Goal: Navigation & Orientation: Find specific page/section

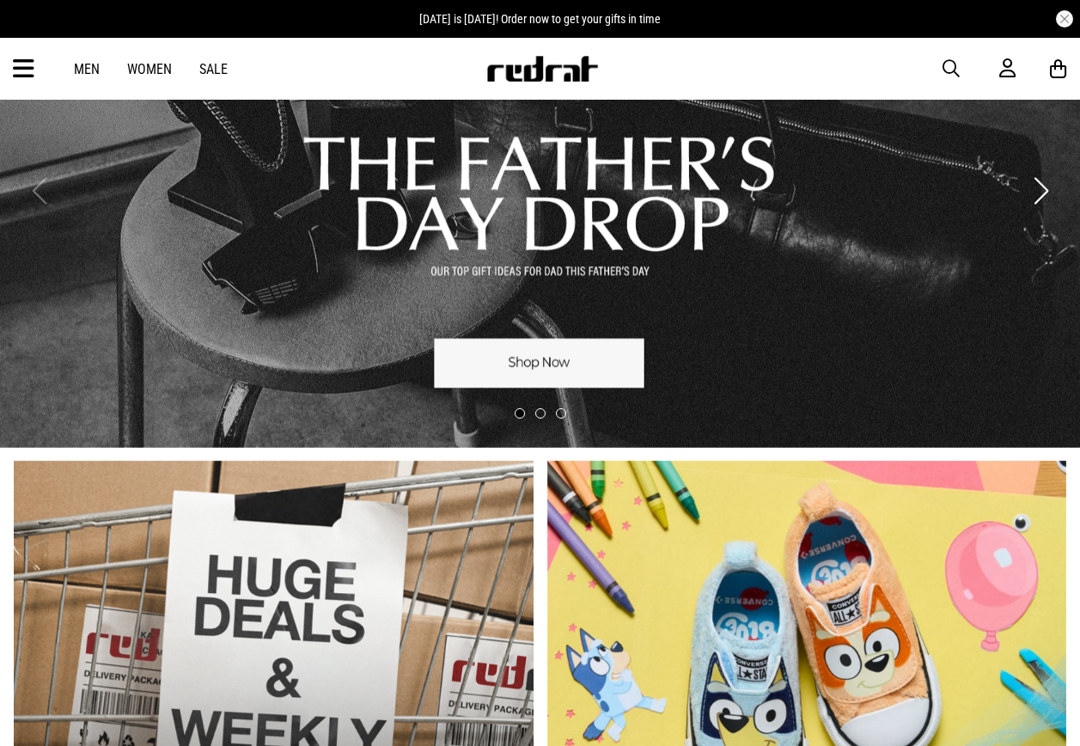
scroll to position [86, 0]
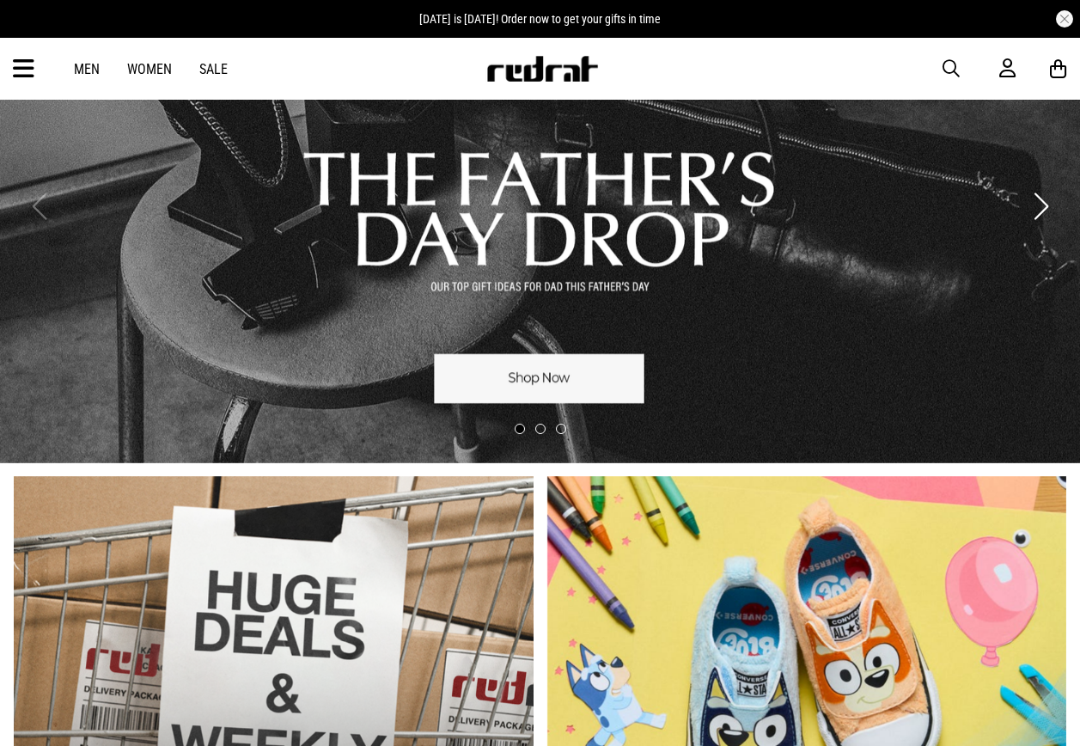
click at [24, 101] on link "1 / 3" at bounding box center [540, 206] width 1080 height 513
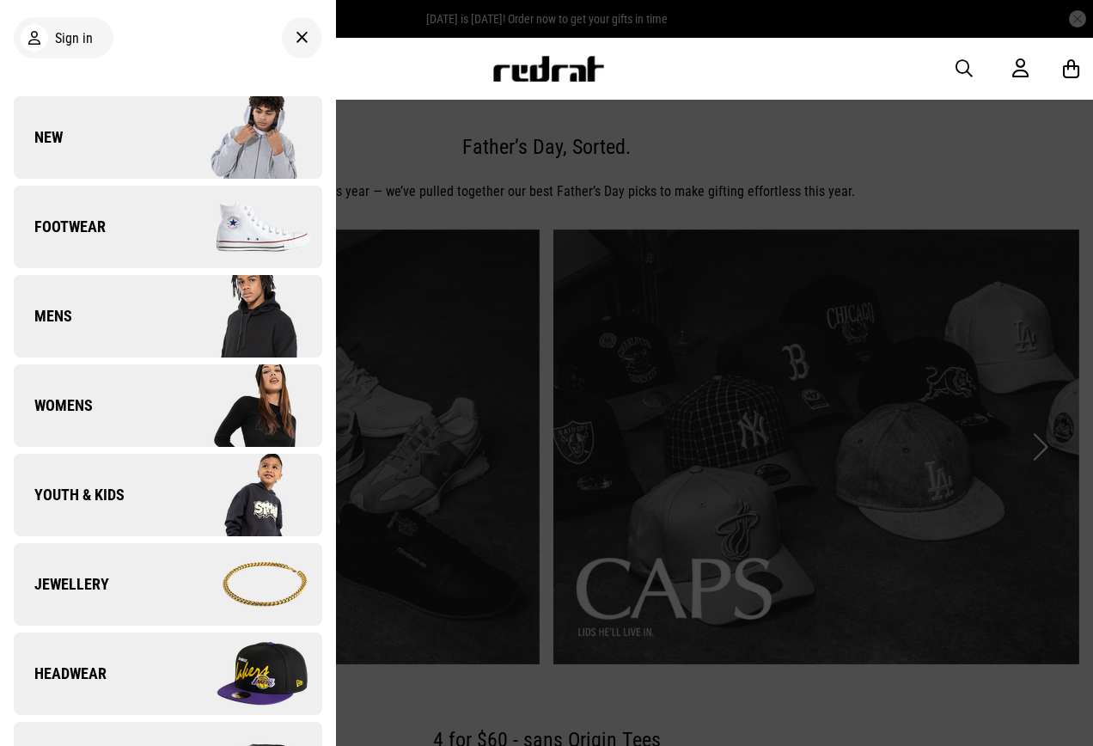
click at [88, 153] on link "New" at bounding box center [168, 137] width 309 height 83
